Goal: Transaction & Acquisition: Subscribe to service/newsletter

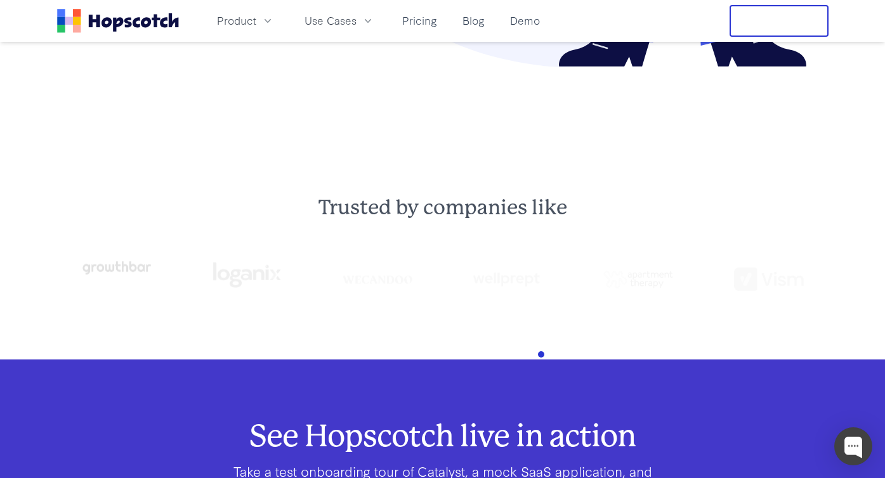
scroll to position [748, 0]
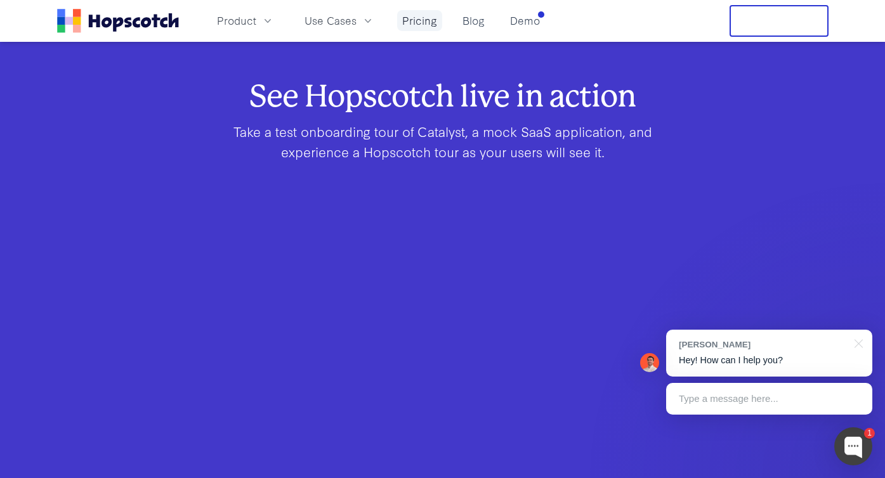
click at [420, 17] on link "Pricing" at bounding box center [419, 20] width 45 height 21
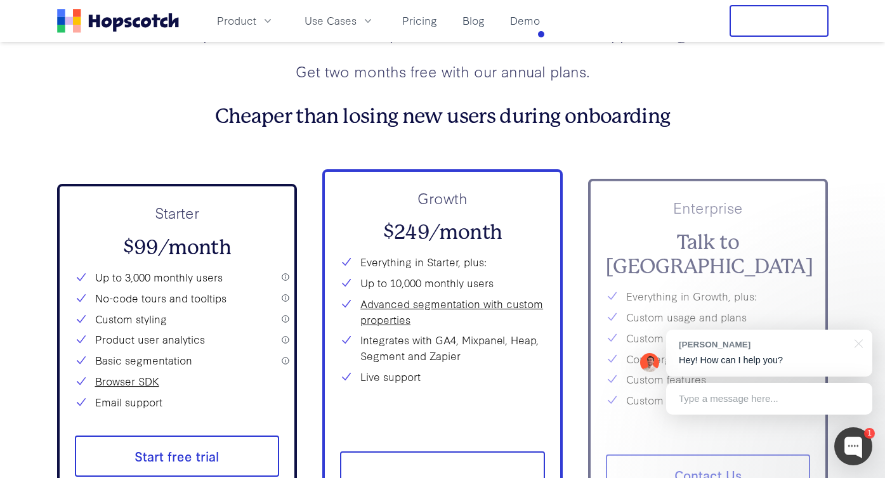
scroll to position [4553, 0]
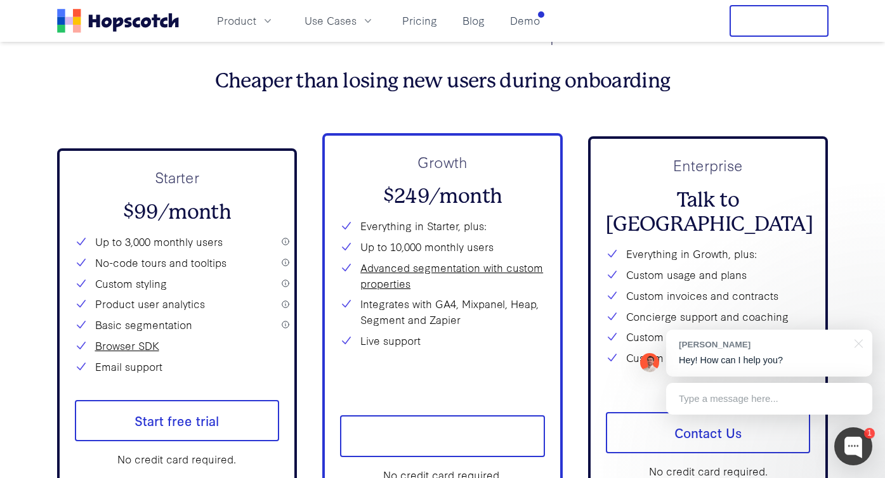
click at [233, 192] on div "Starter $99/month Up to 3,000 monthly users No-code tours and tooltips Custom s…" at bounding box center [177, 270] width 205 height 208
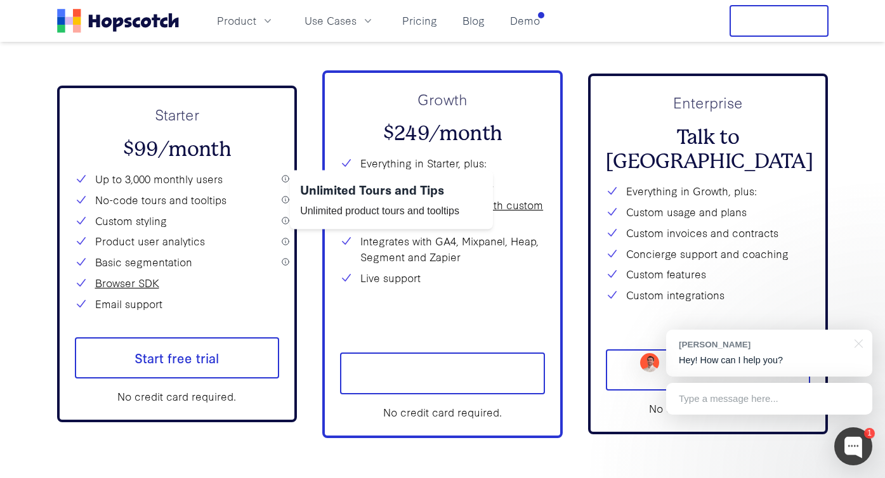
scroll to position [4617, 0]
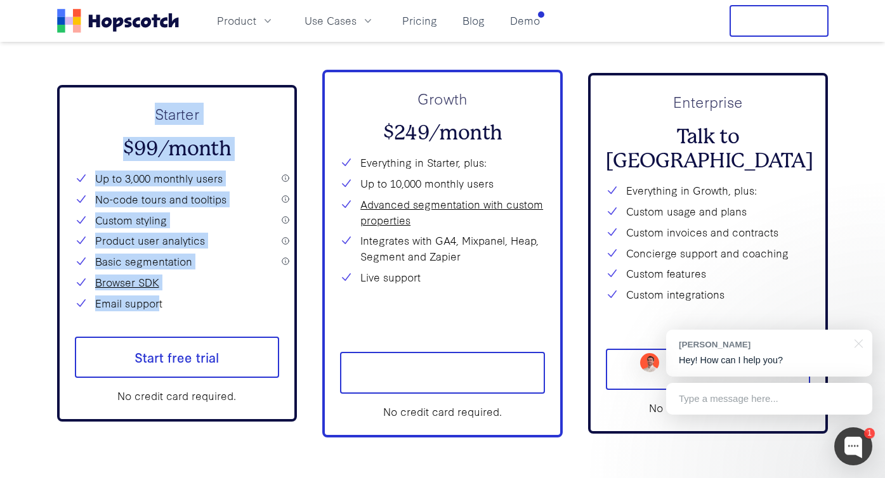
drag, startPoint x: 128, startPoint y: 106, endPoint x: 159, endPoint y: 305, distance: 201.6
click at [159, 305] on div "Starter $99/month Up to 3,000 monthly users No-code tours and tooltips Custom s…" at bounding box center [177, 207] width 205 height 208
click at [199, 310] on li "Email support" at bounding box center [177, 304] width 205 height 16
drag, startPoint x: 200, startPoint y: 313, endPoint x: 127, endPoint y: 115, distance: 210.9
click at [127, 115] on div "Starter $99/month Up to 3,000 monthly users No-code tours and tooltips Custom s…" at bounding box center [177, 253] width 205 height 301
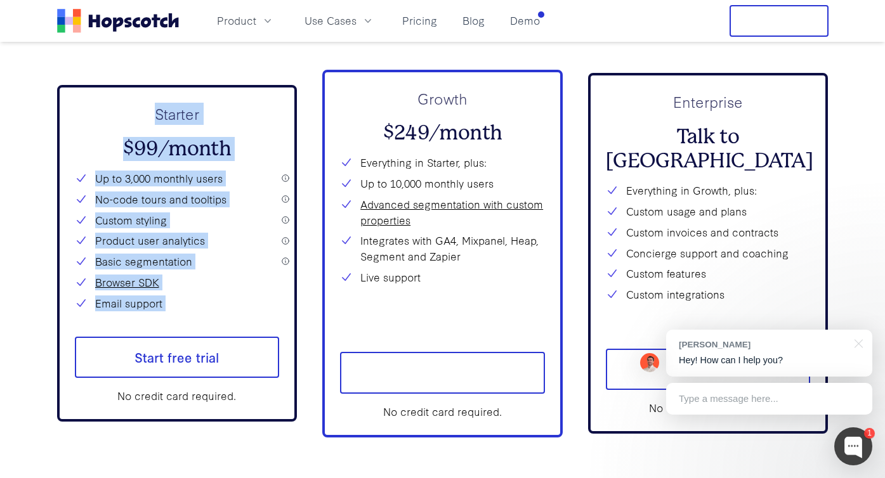
copy div "Starter $99/month Up to 3,000 monthly users No-code tours and tooltips Custom s…"
click at [187, 346] on span "Start free trial" at bounding box center [177, 358] width 205 height 42
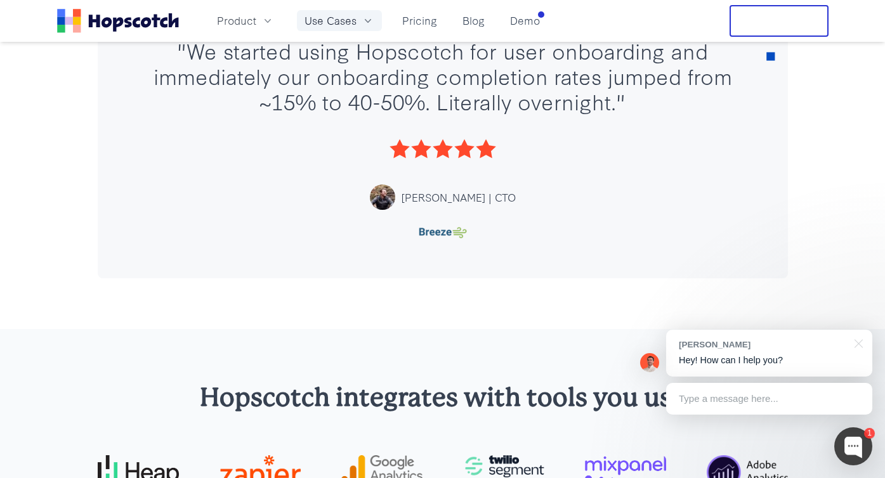
click at [358, 23] on button "Use Cases" at bounding box center [339, 20] width 85 height 21
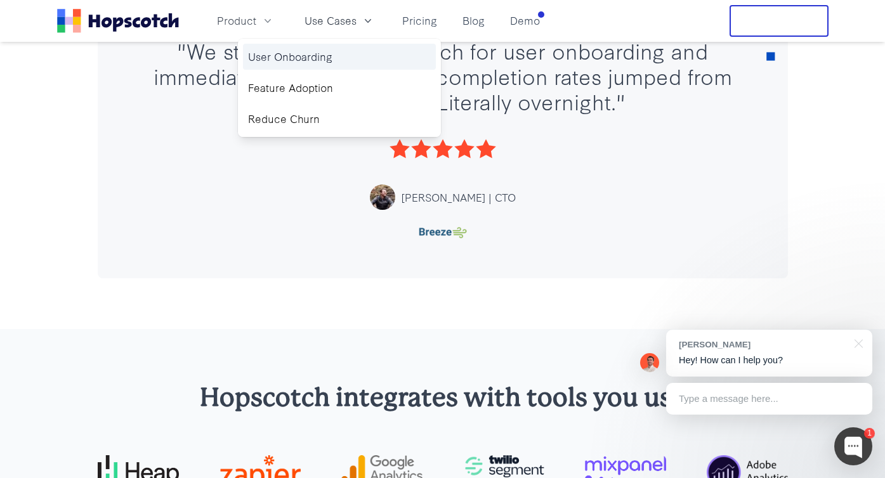
click at [294, 64] on link "User Onboarding" at bounding box center [339, 57] width 193 height 26
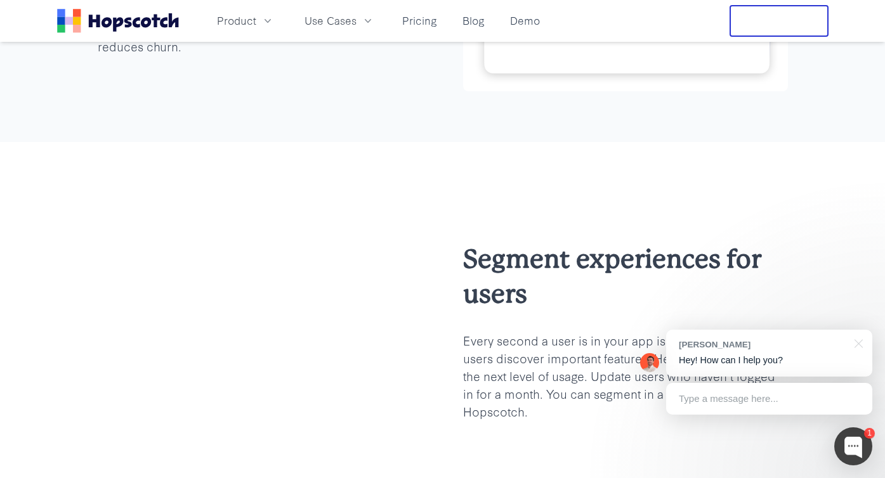
scroll to position [795, 0]
